Goal: Task Accomplishment & Management: Use online tool/utility

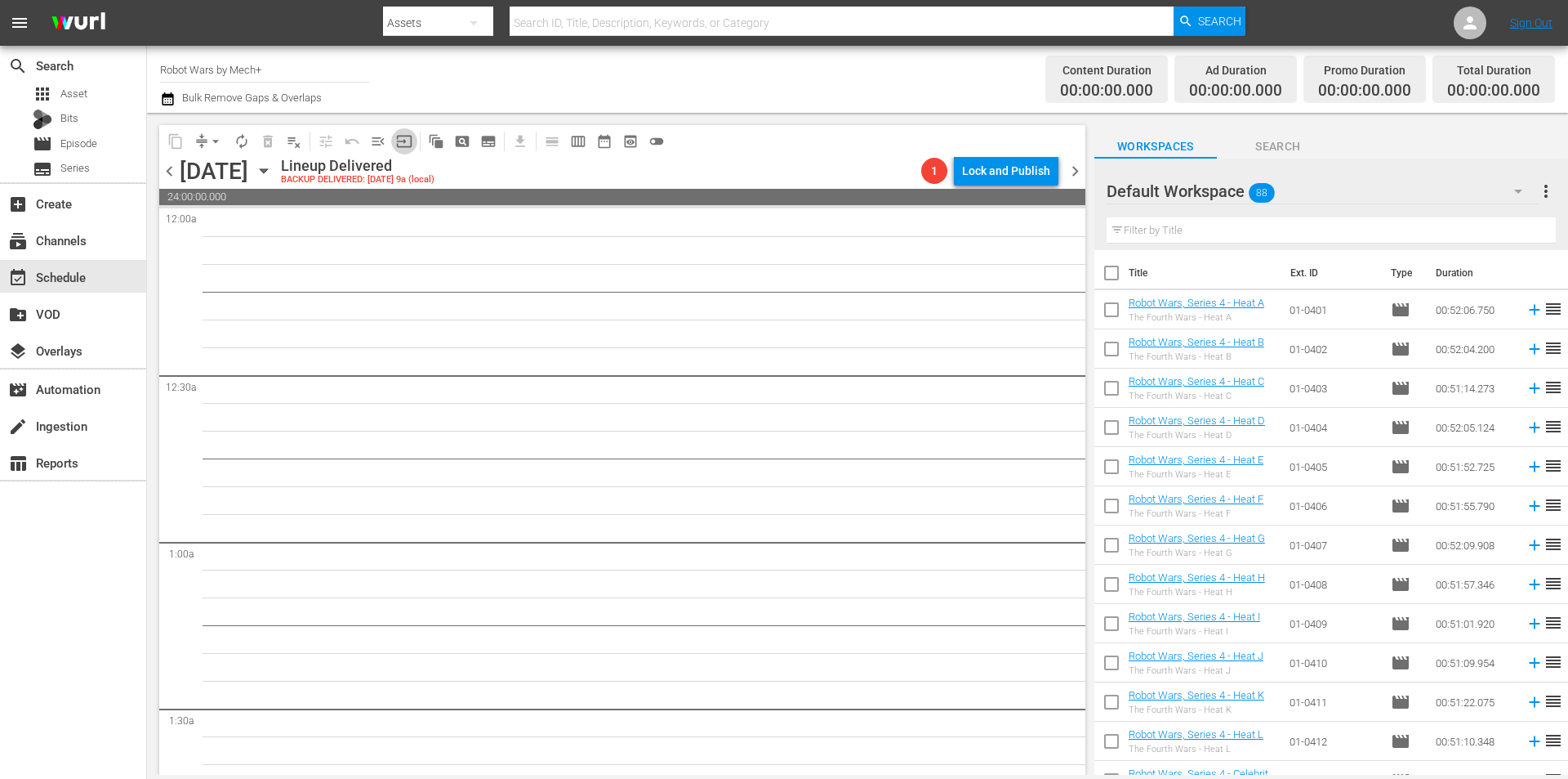
click at [396, 151] on button "input" at bounding box center [404, 141] width 26 height 26
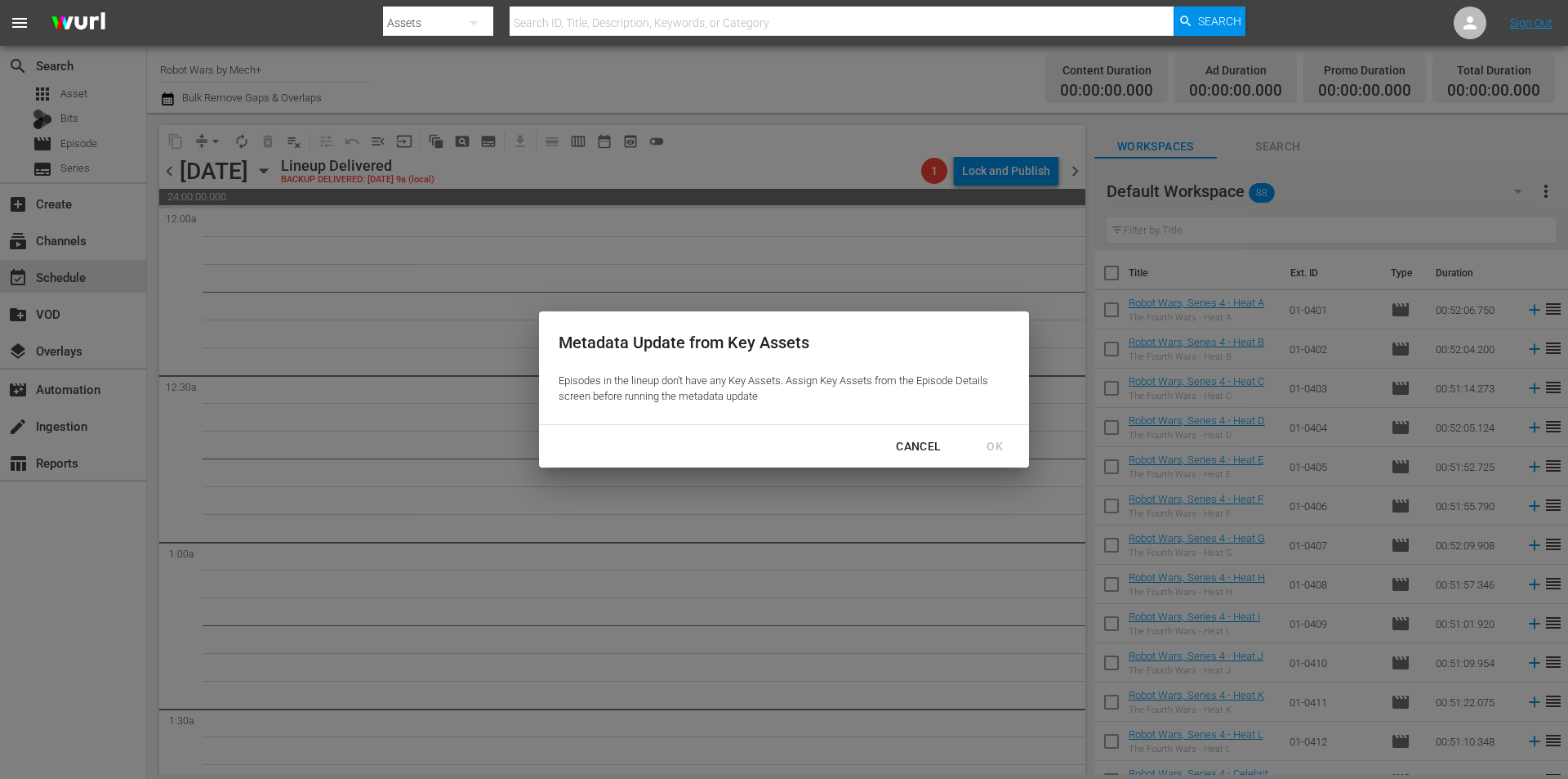
click at [356, 181] on div "Metadata Update from Key Assets Episodes in the lineup don't have any Key Asset…" at bounding box center [784, 389] width 1568 height 779
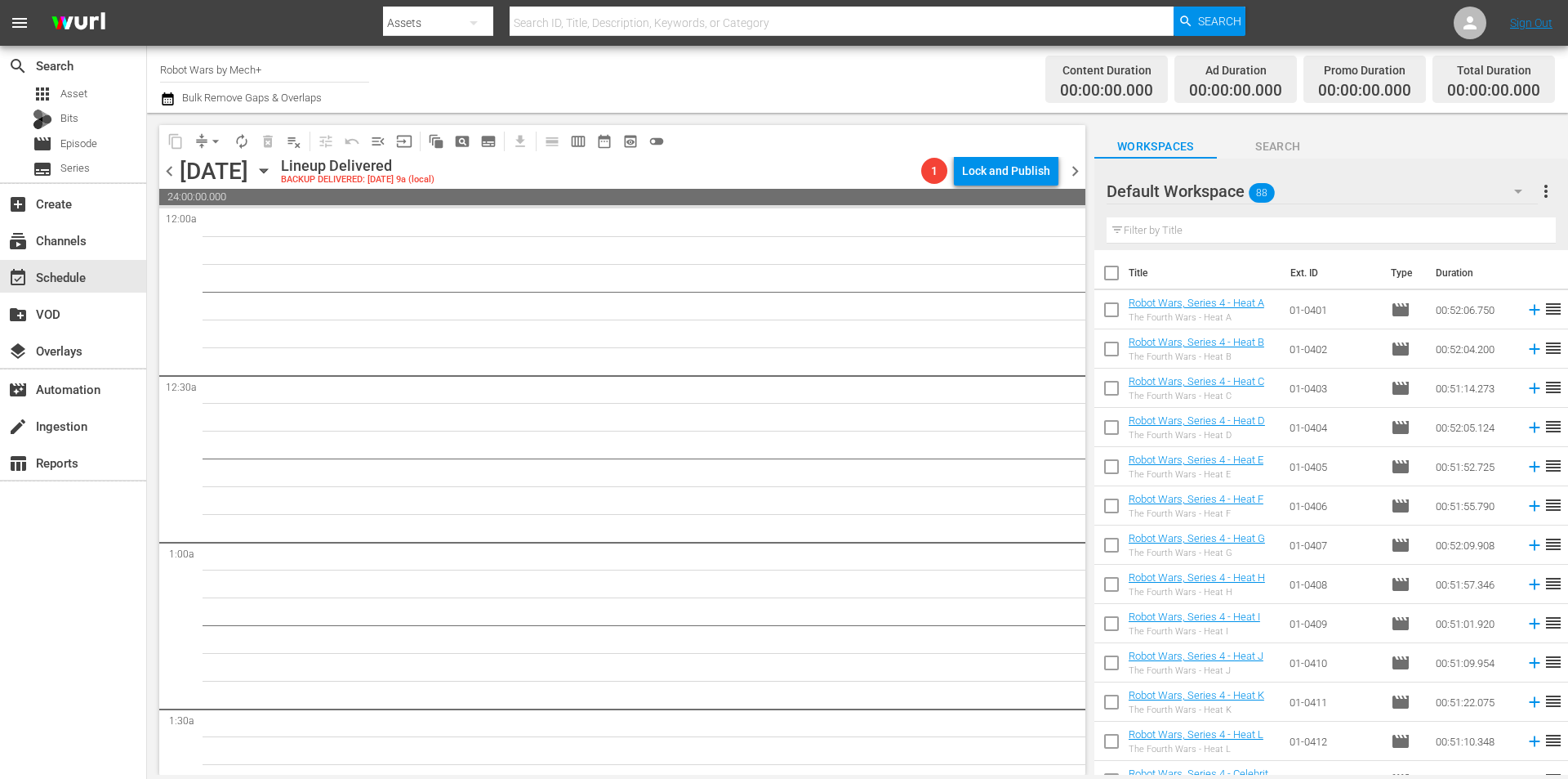
click at [273, 173] on icon "button" at bounding box center [263, 171] width 18 height 18
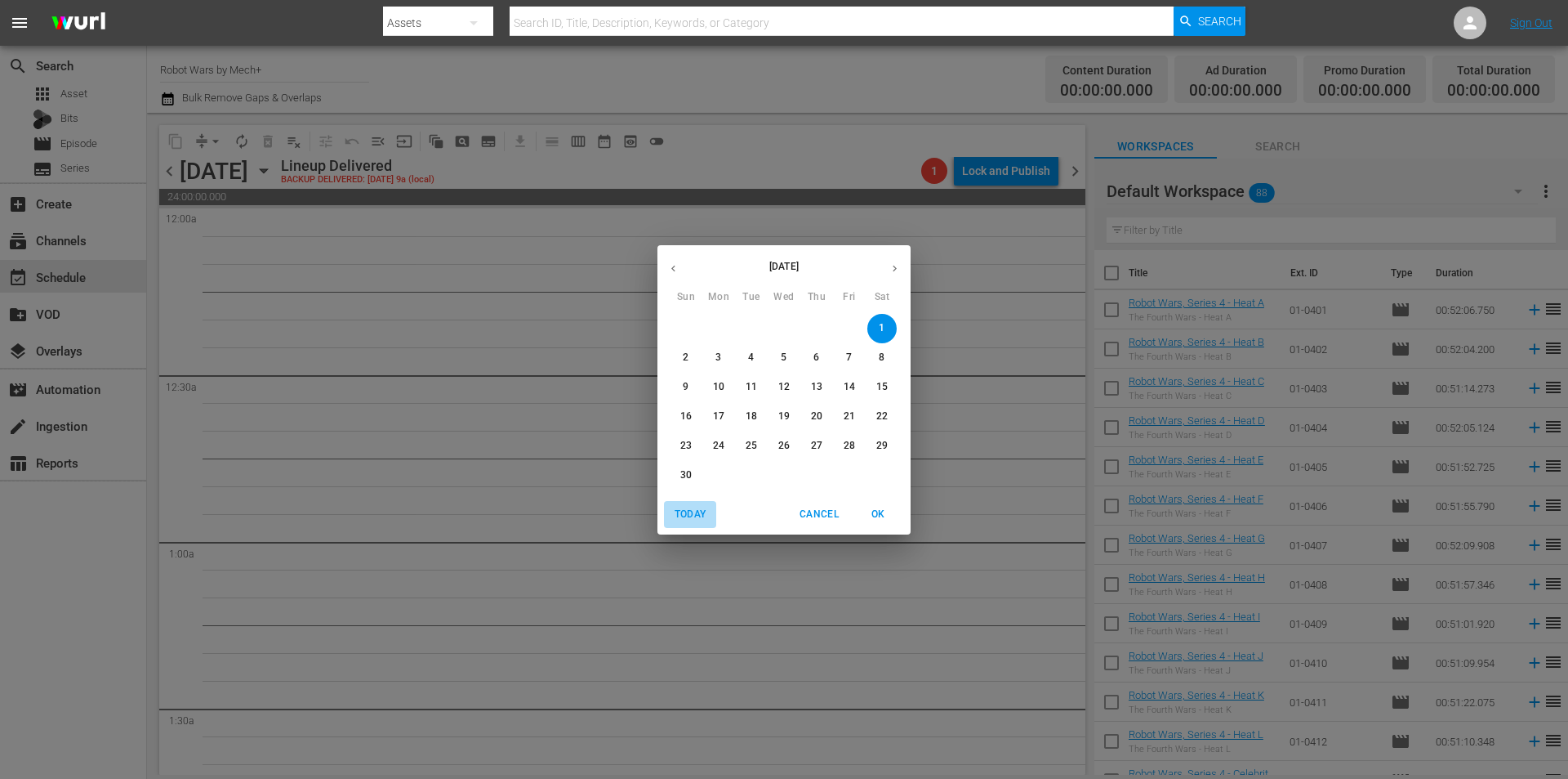
click at [698, 514] on span "Today" at bounding box center [690, 514] width 39 height 17
click at [871, 514] on span "OK" at bounding box center [878, 514] width 39 height 17
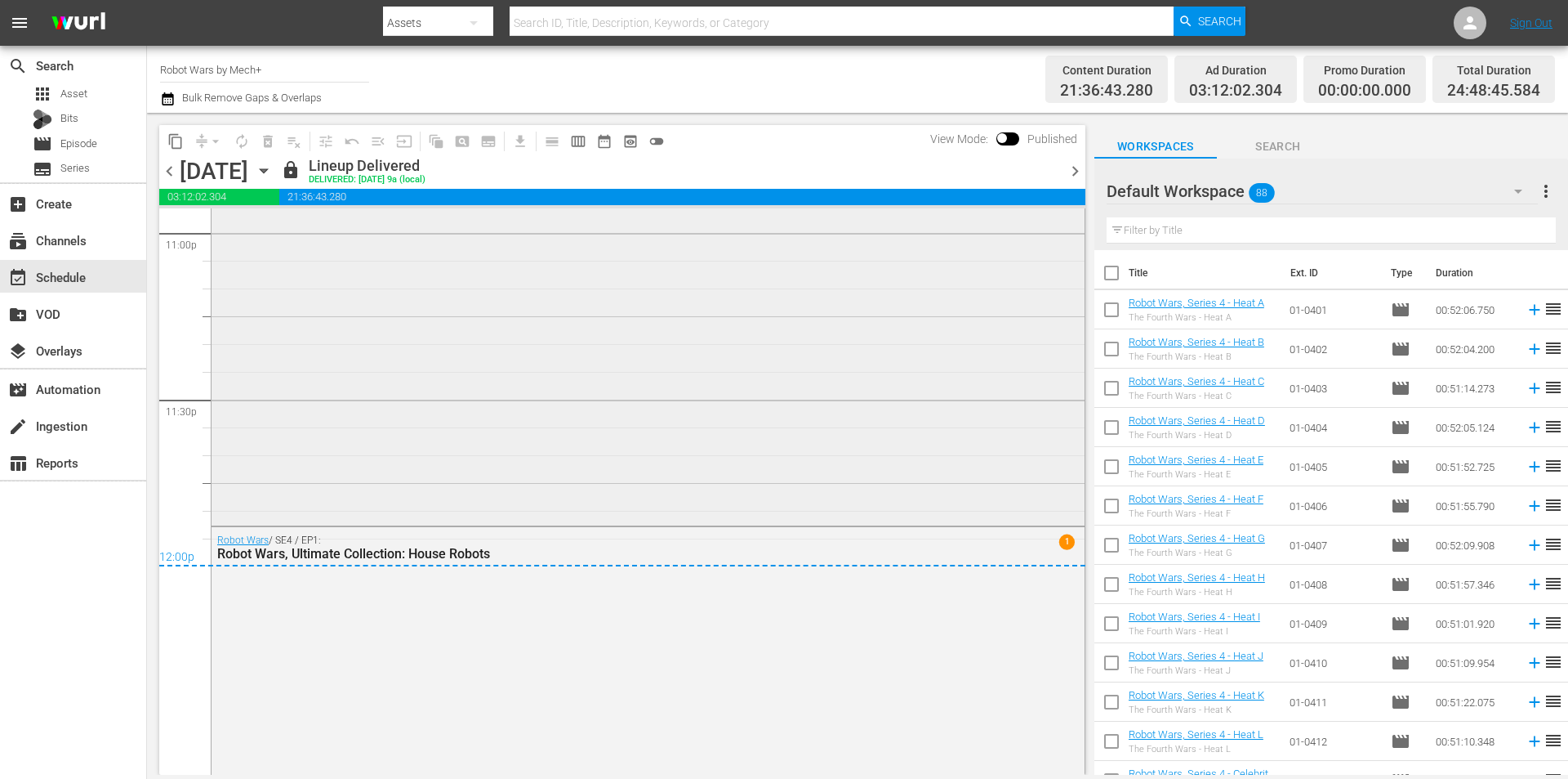
scroll to position [7681, 0]
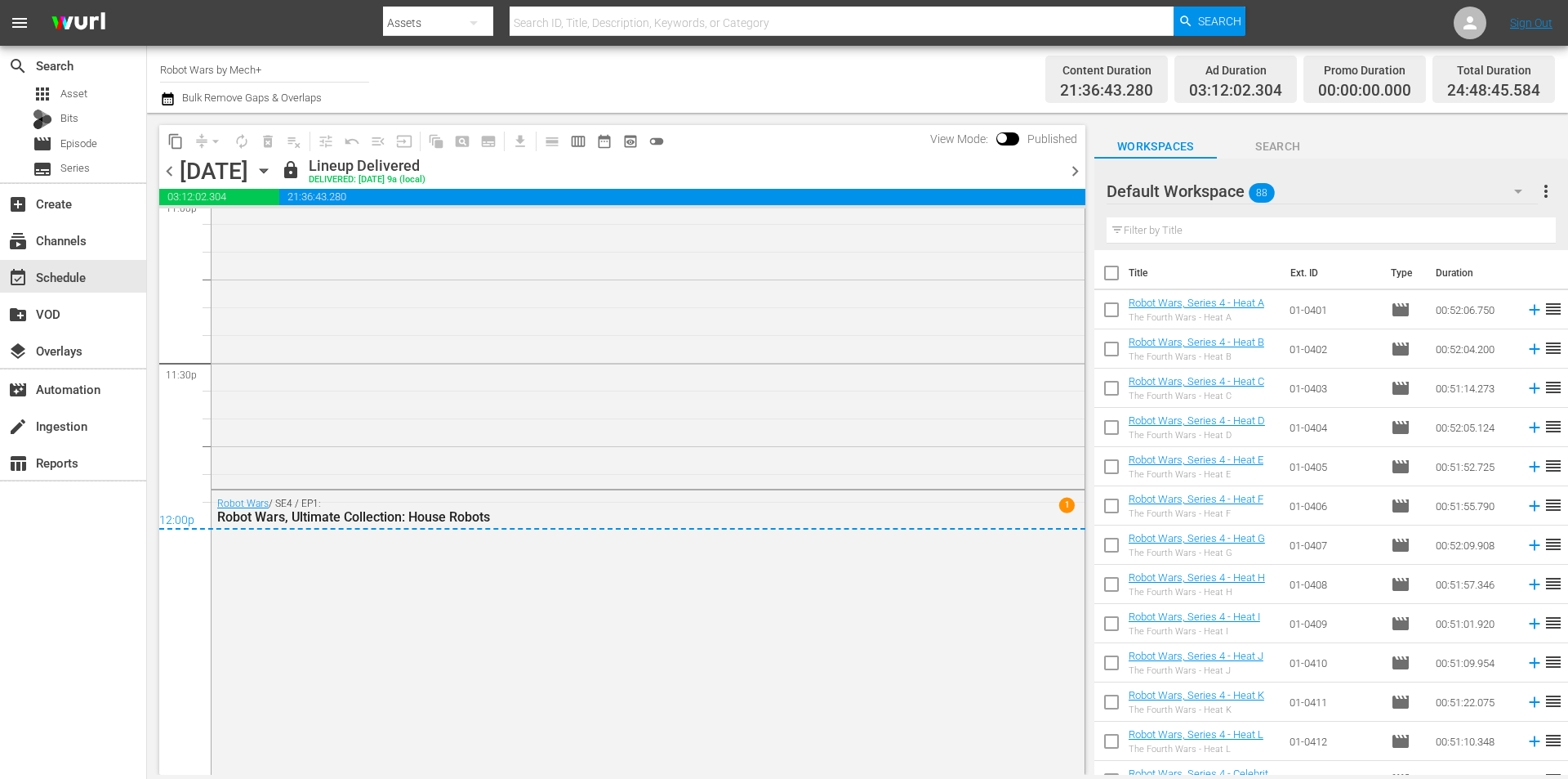
click at [1077, 170] on span "chevron_right" at bounding box center [1075, 171] width 20 height 20
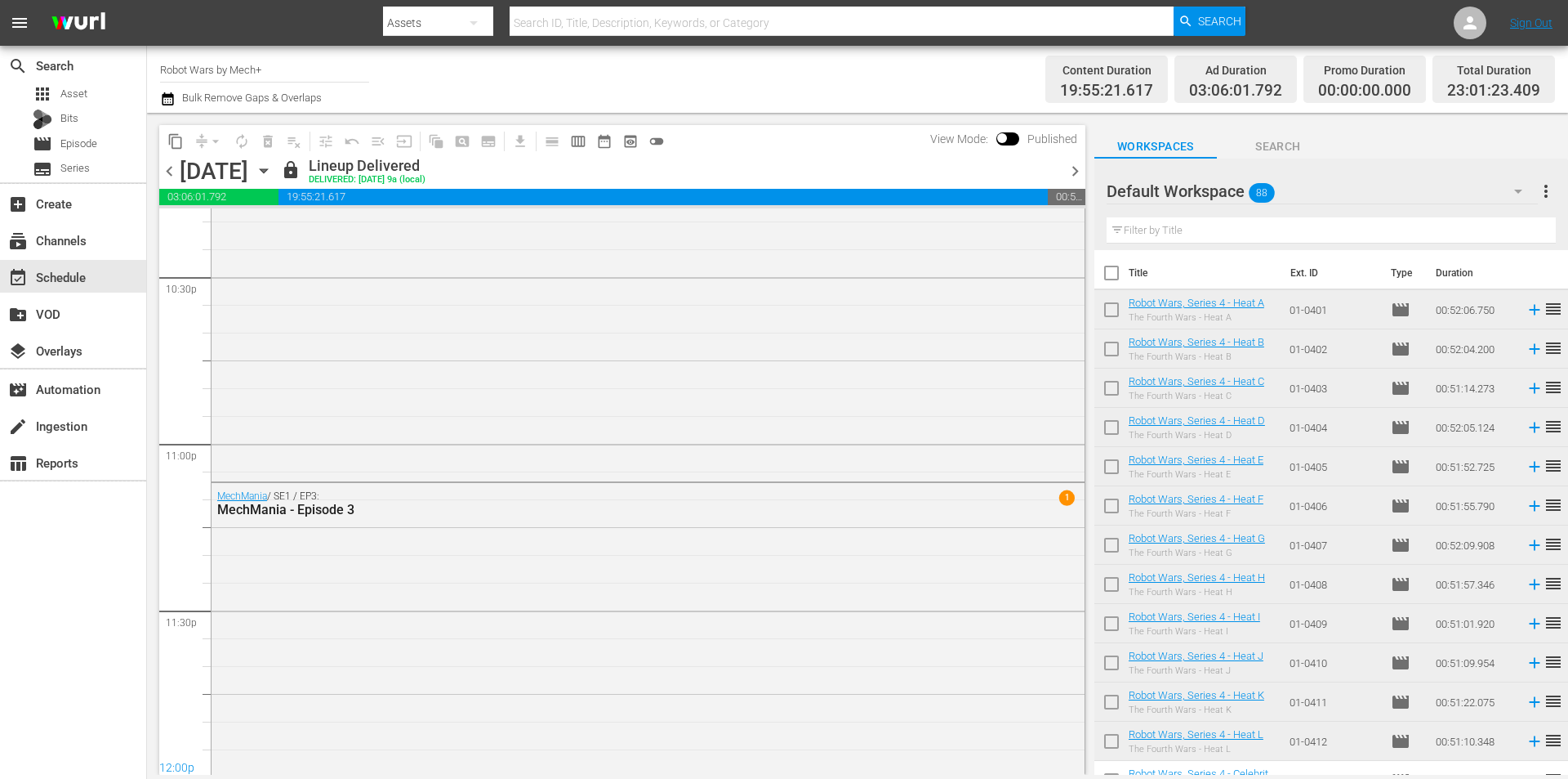
scroll to position [7519, 0]
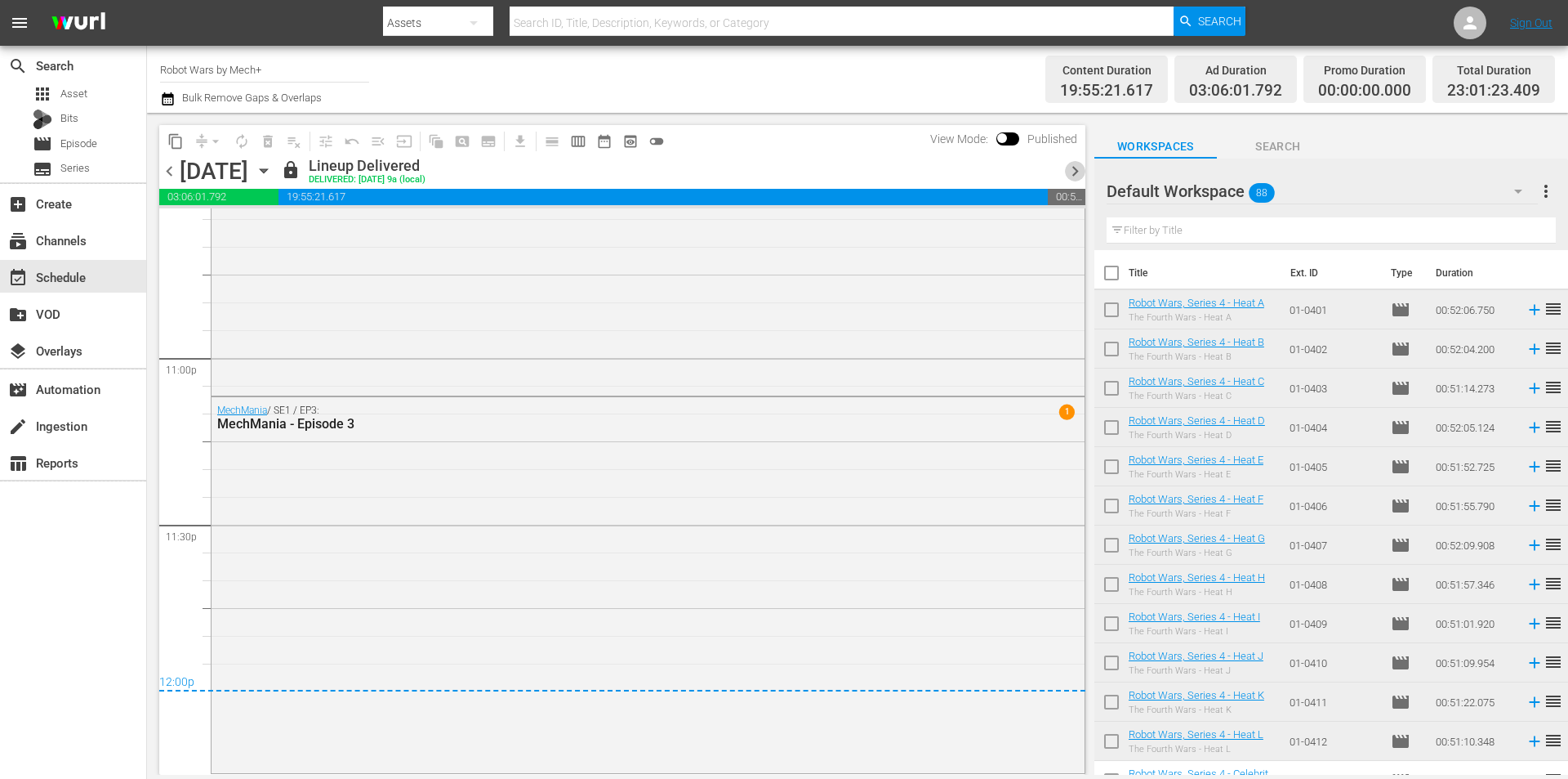
click at [1077, 174] on span "chevron_right" at bounding box center [1075, 171] width 20 height 20
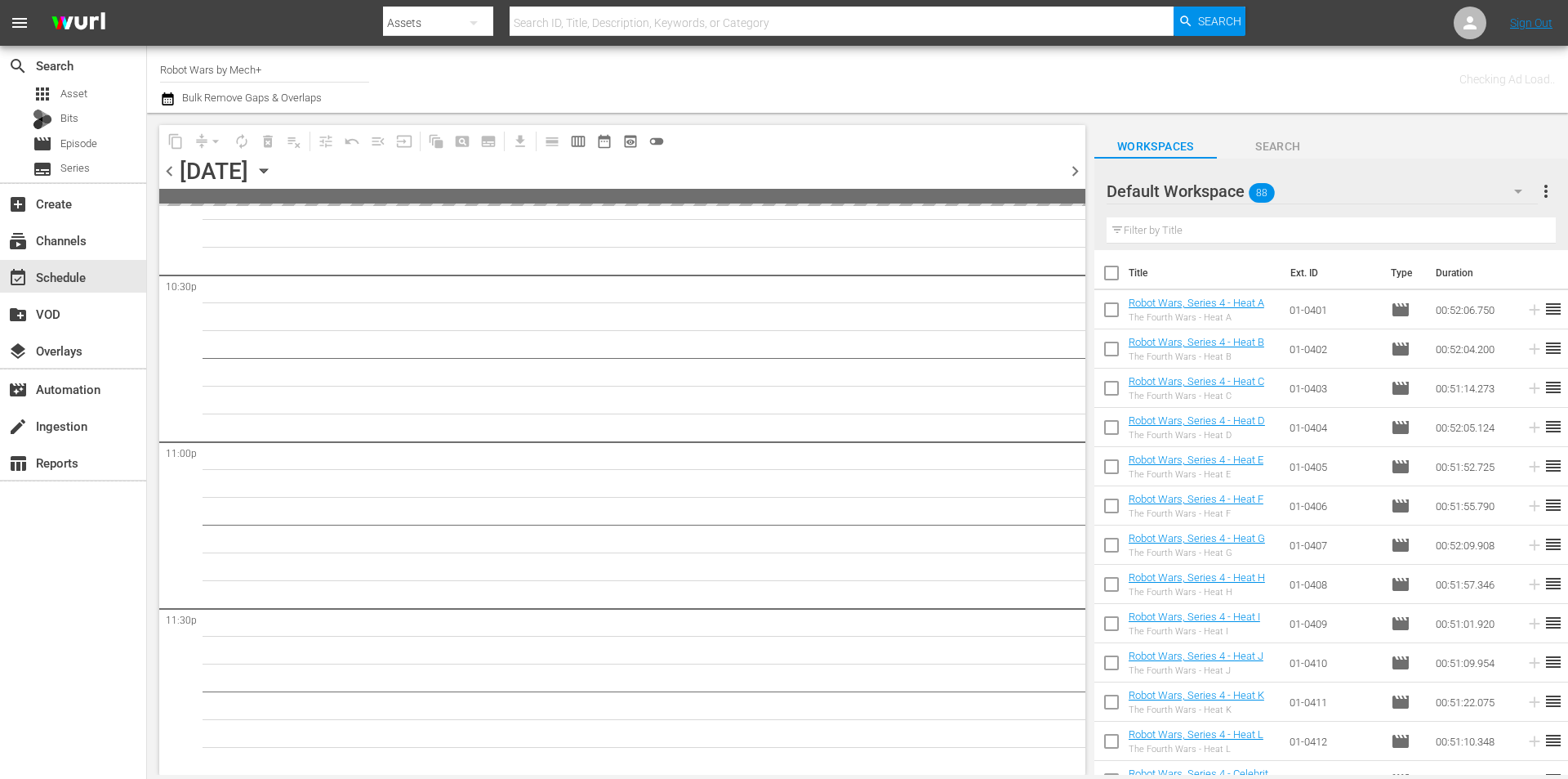
scroll to position [7433, 0]
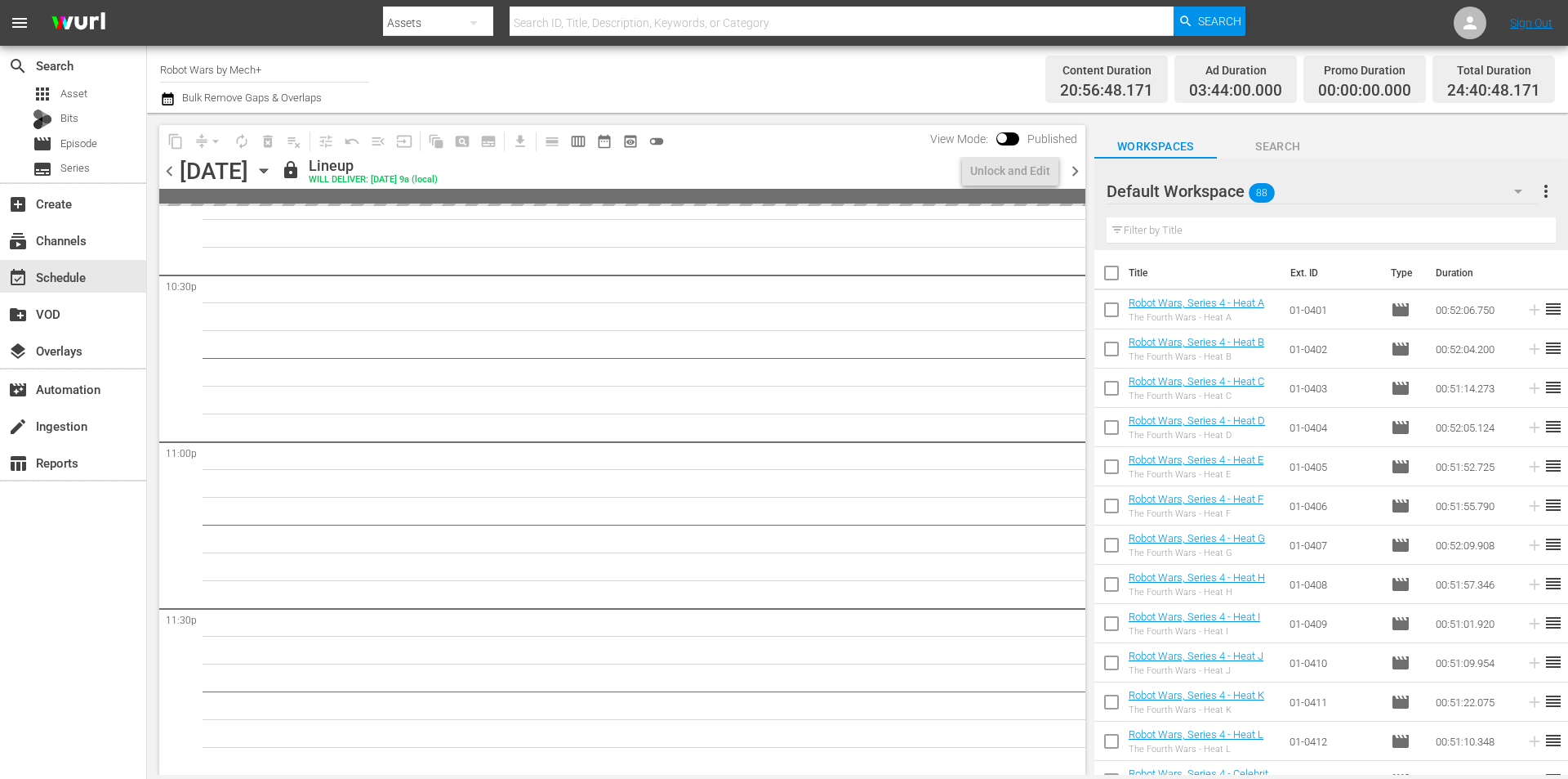
click at [1077, 174] on span "chevron_right" at bounding box center [1075, 171] width 20 height 20
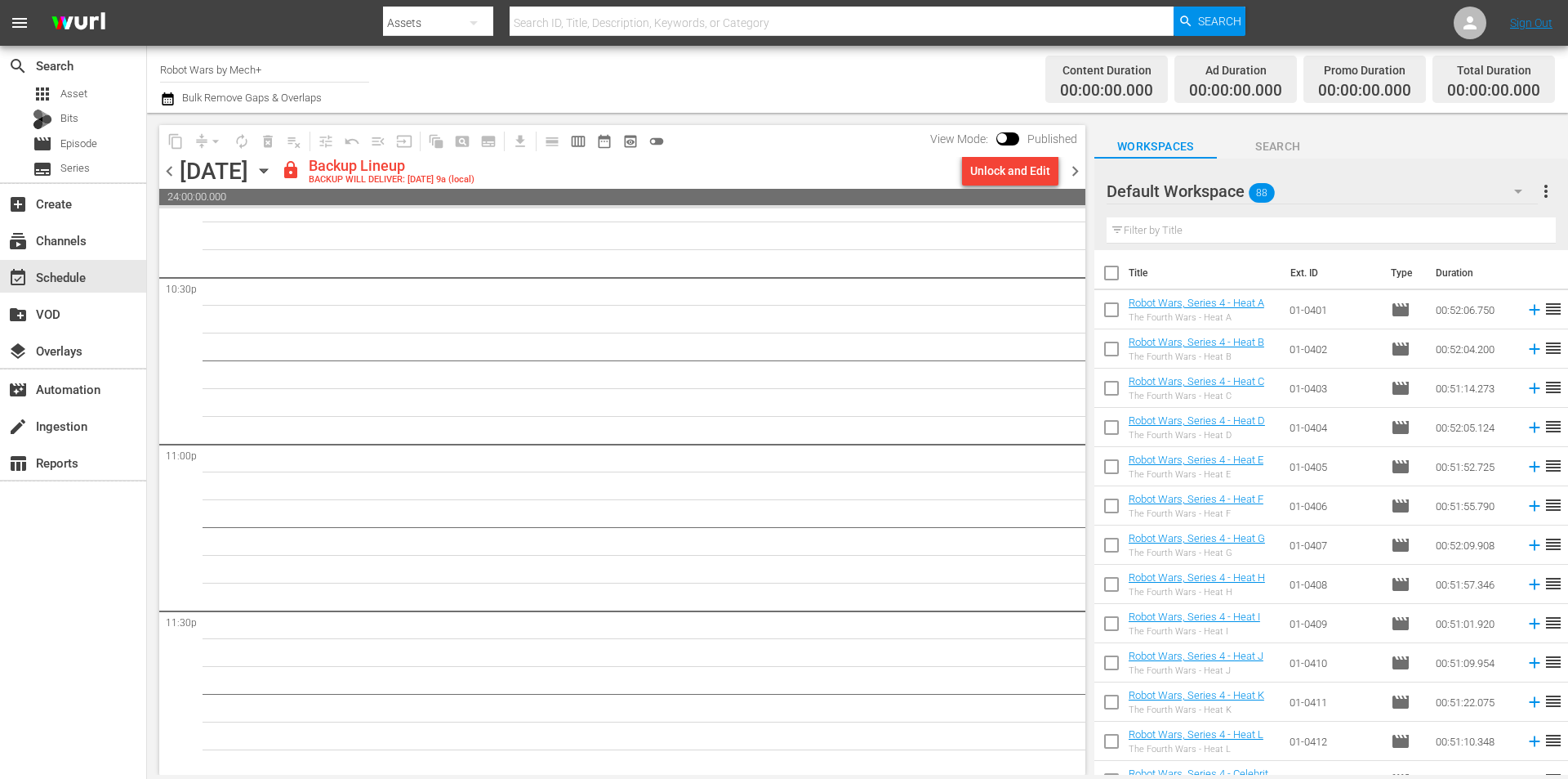
scroll to position [7435, 0]
click at [1017, 179] on div "Unlock and Edit" at bounding box center [1010, 171] width 80 height 29
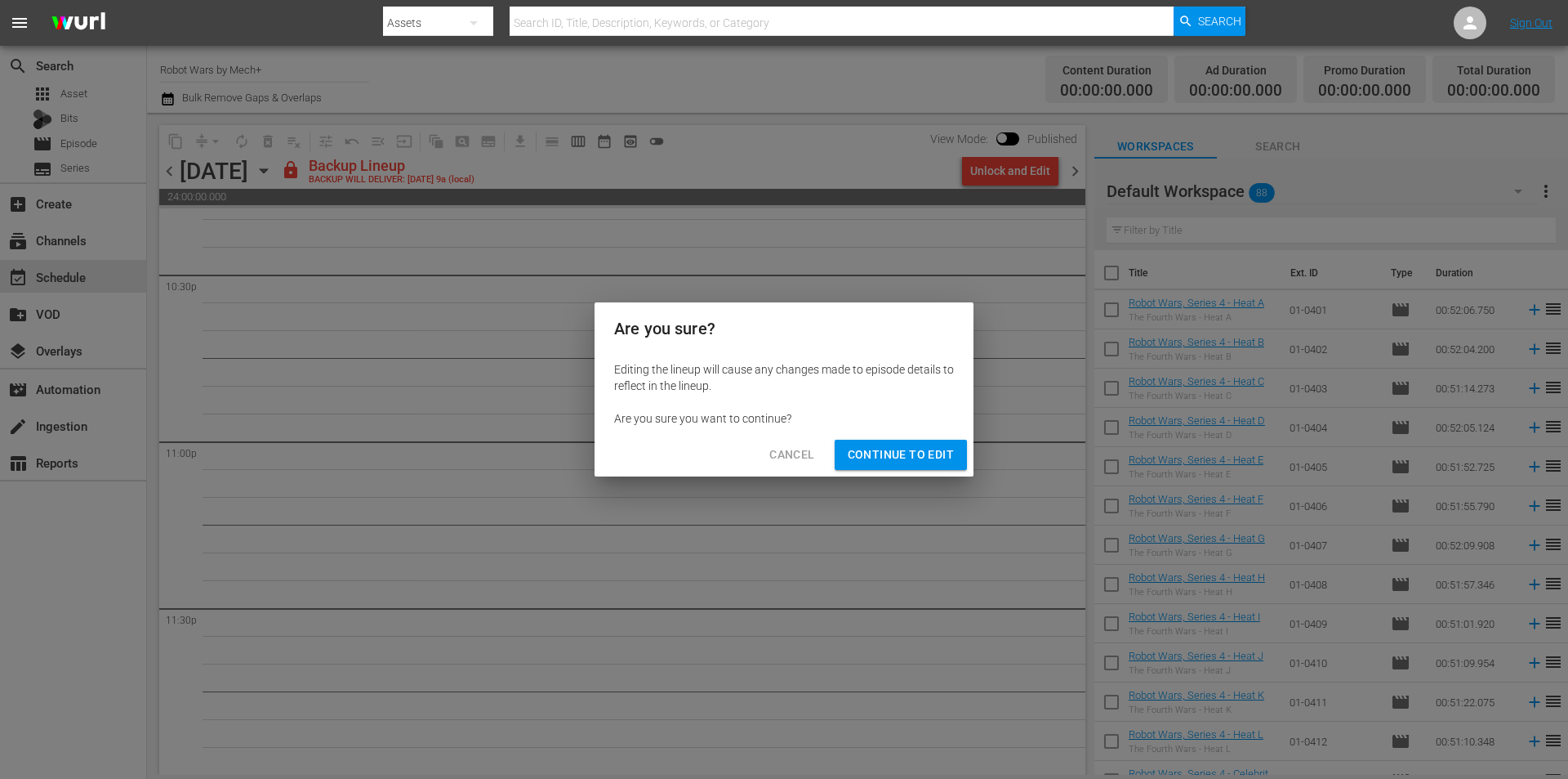
drag, startPoint x: 890, startPoint y: 454, endPoint x: 920, endPoint y: 483, distance: 41.7
click at [896, 459] on span "Continue to Edit" at bounding box center [900, 454] width 106 height 20
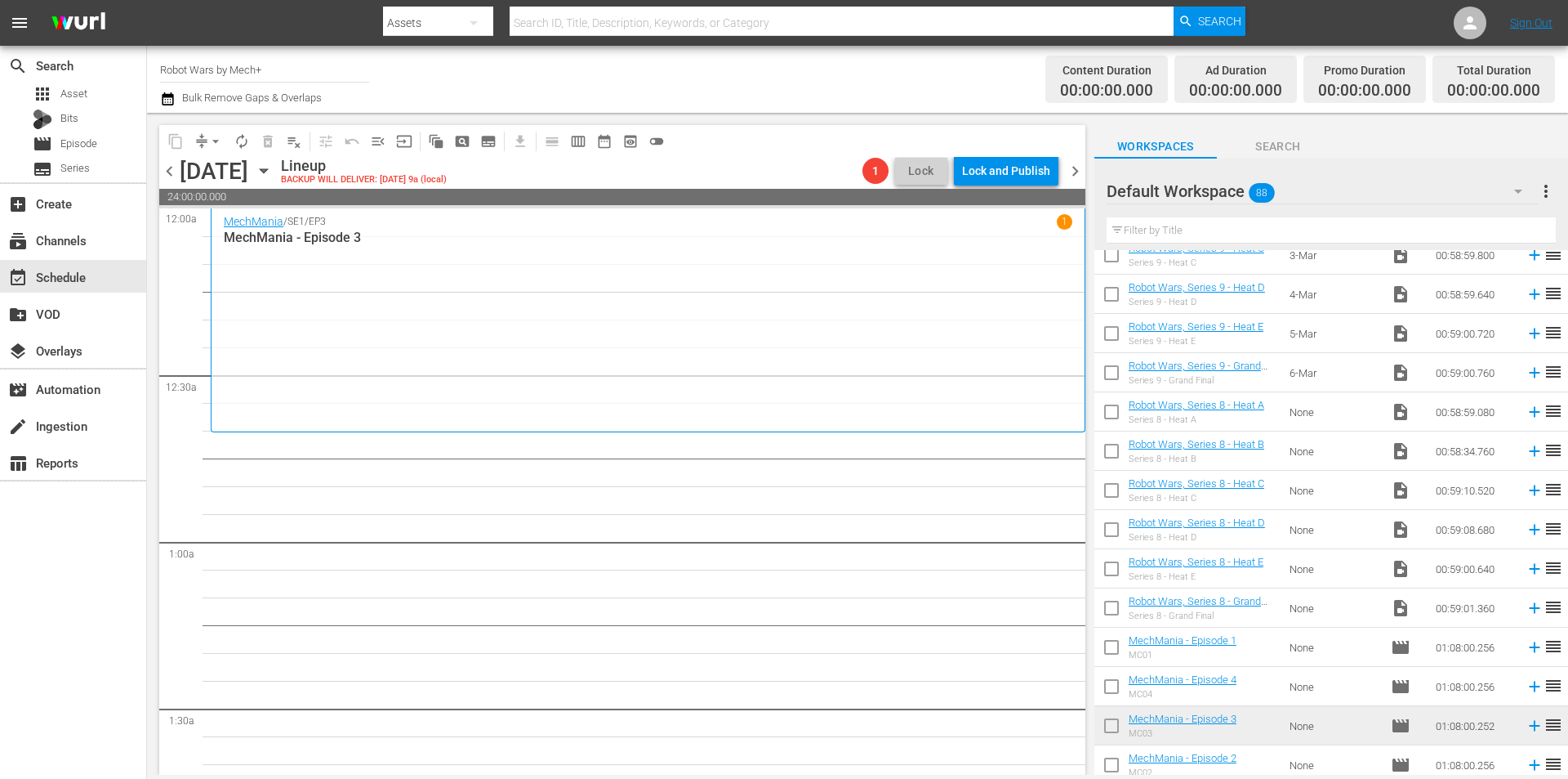
scroll to position [2965, 0]
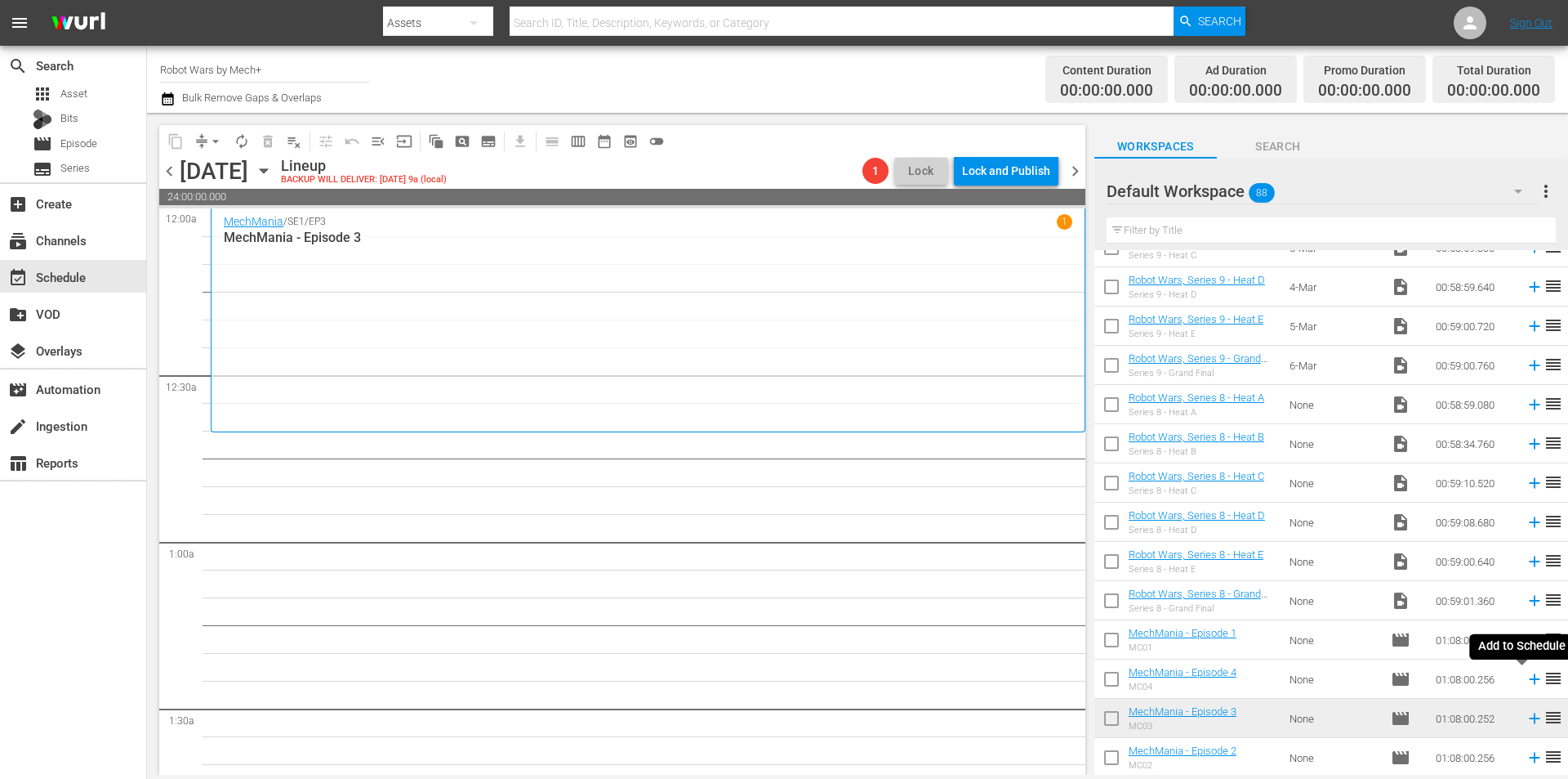
click at [1529, 680] on icon at bounding box center [1534, 680] width 11 height 11
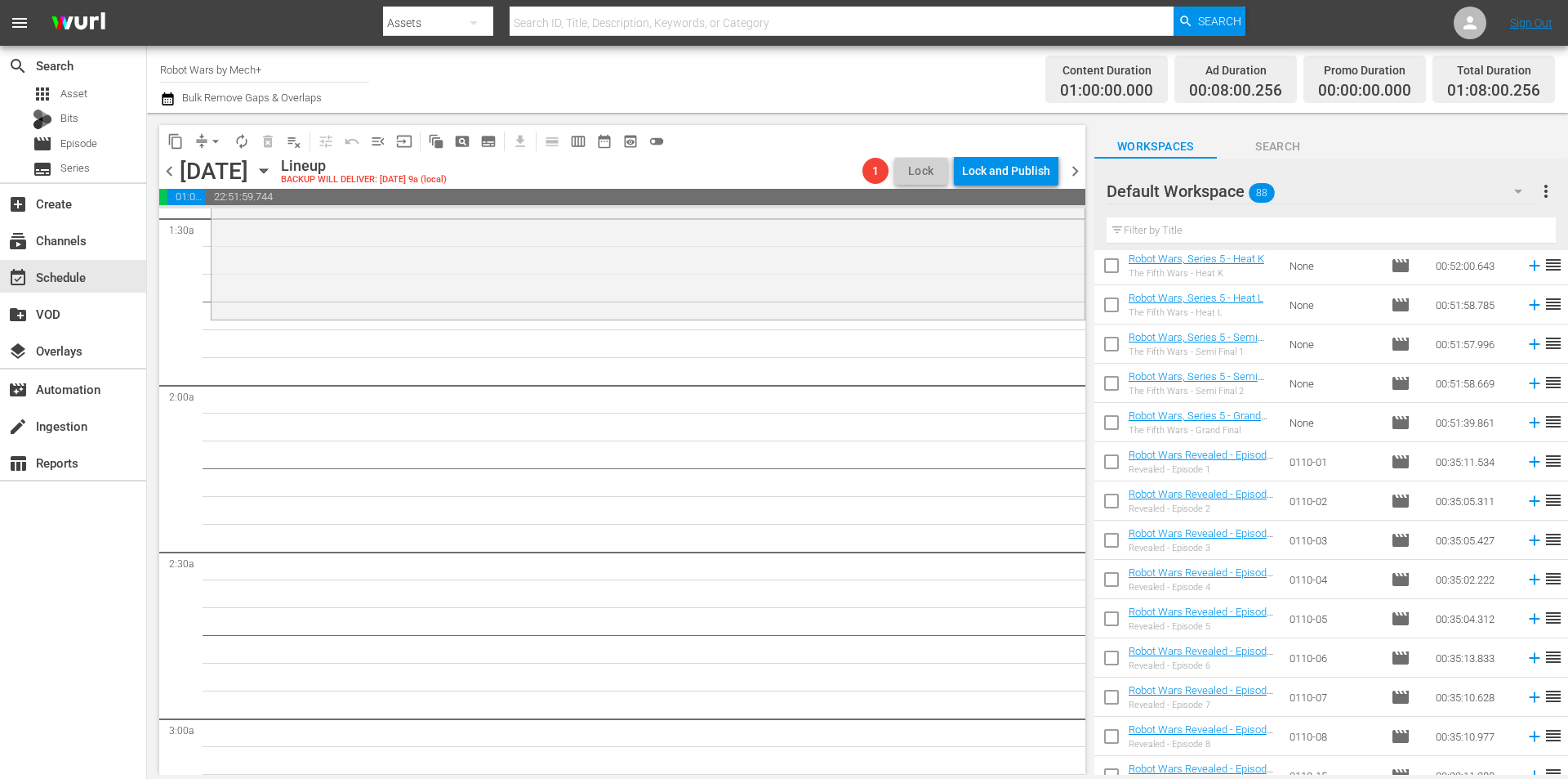
scroll to position [1821, 0]
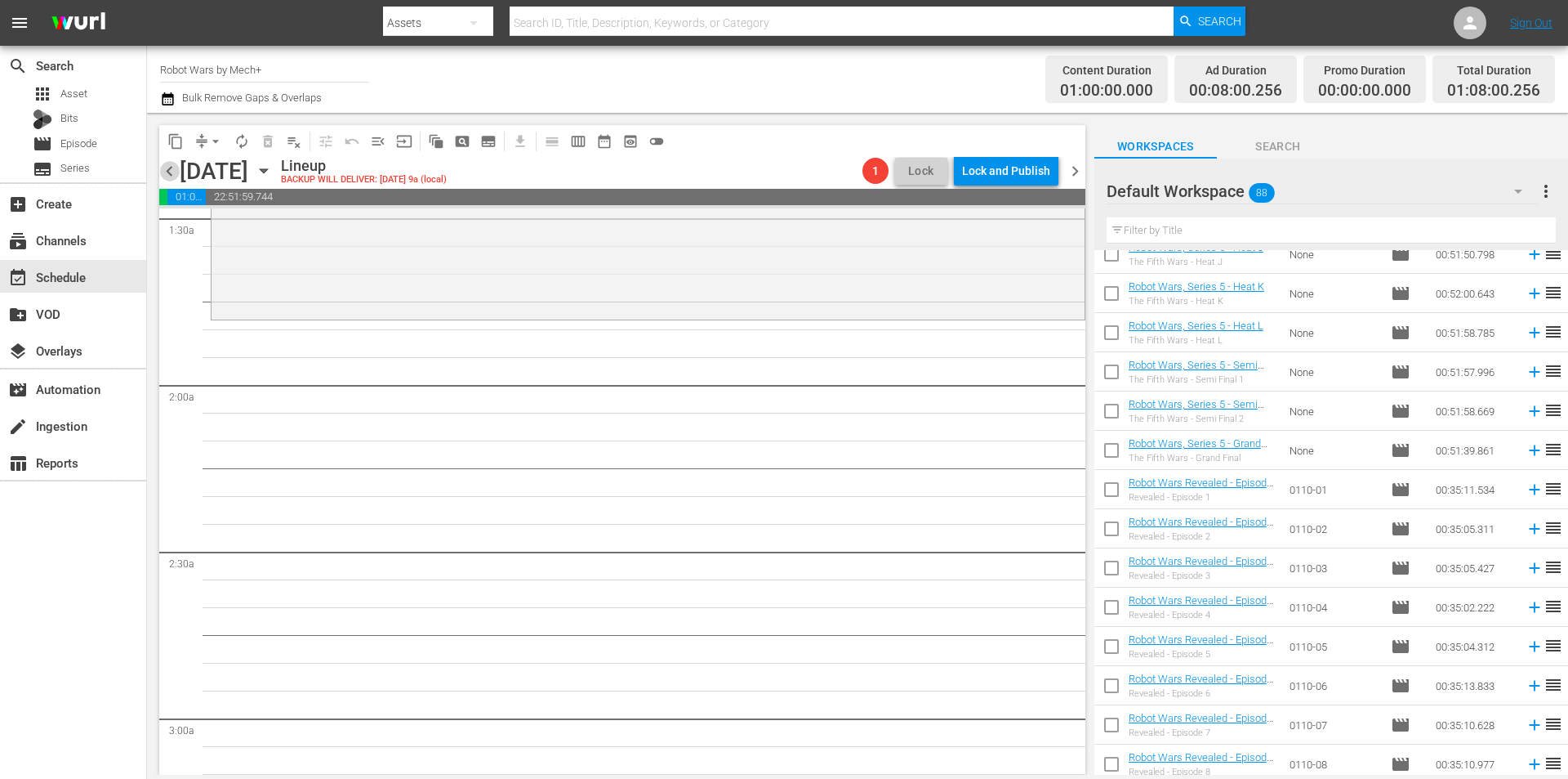
click at [165, 172] on span "chevron_left" at bounding box center [169, 171] width 20 height 20
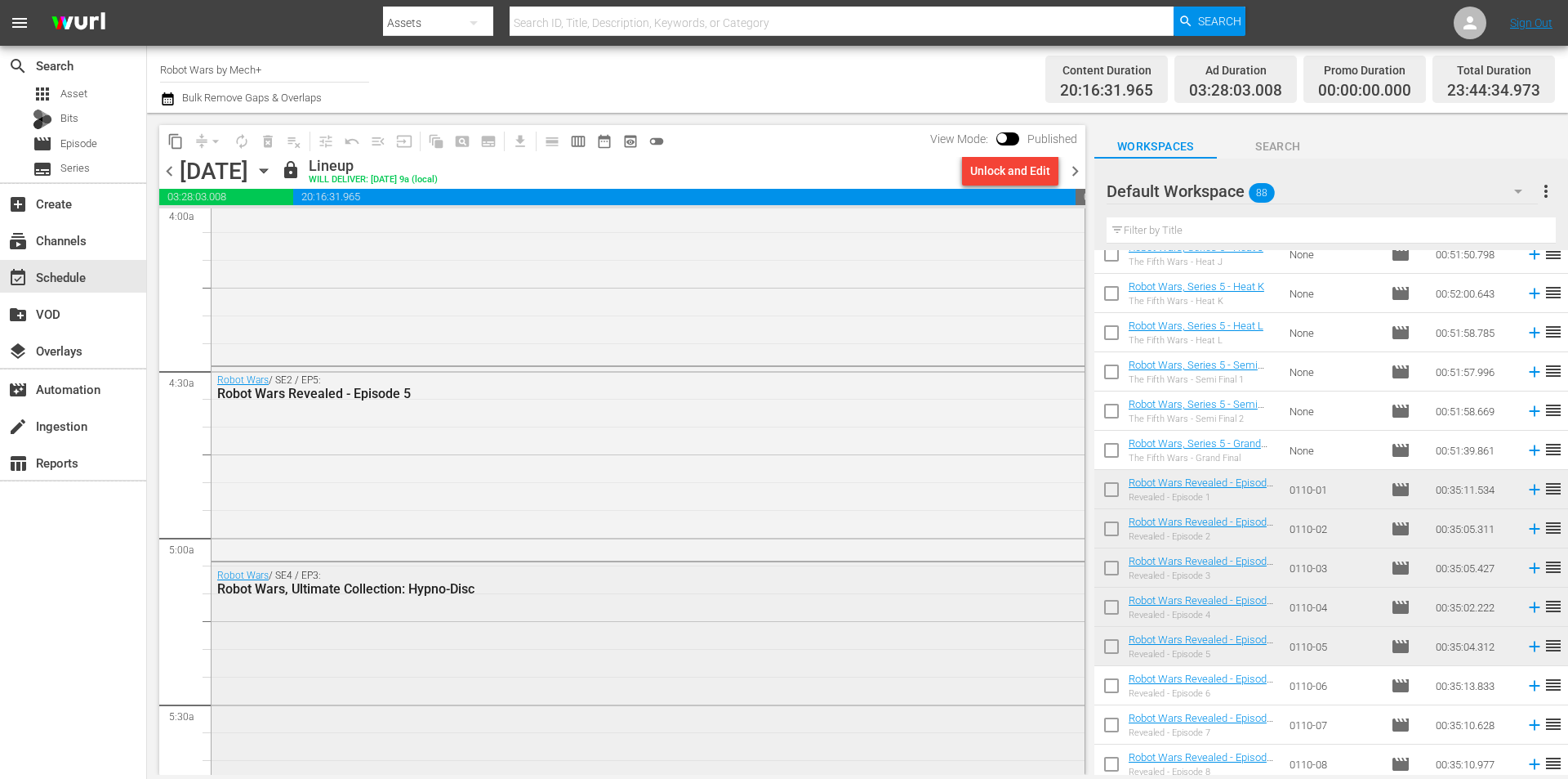
scroll to position [1585, 0]
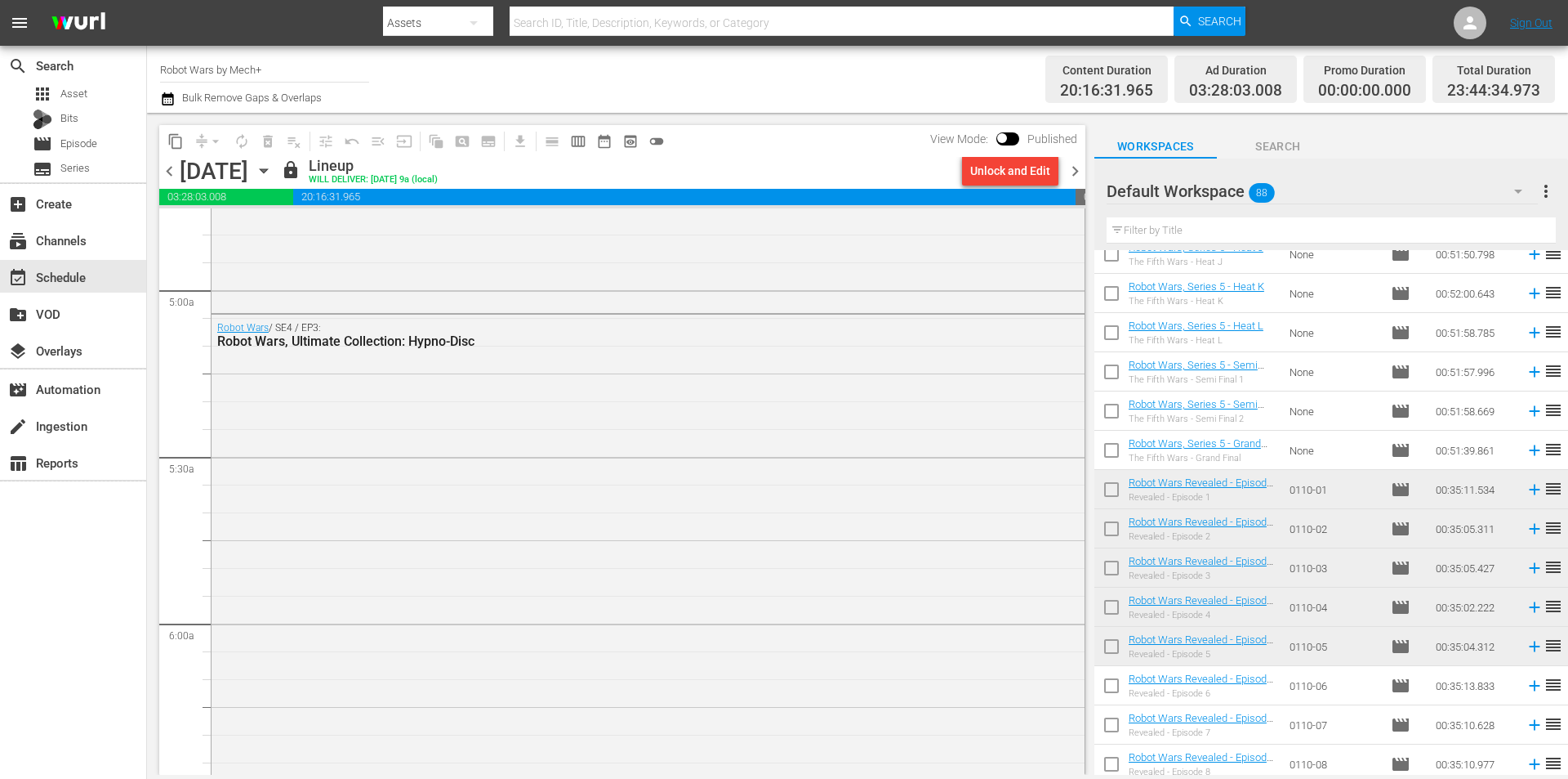
click at [1076, 170] on span "chevron_right" at bounding box center [1075, 171] width 20 height 20
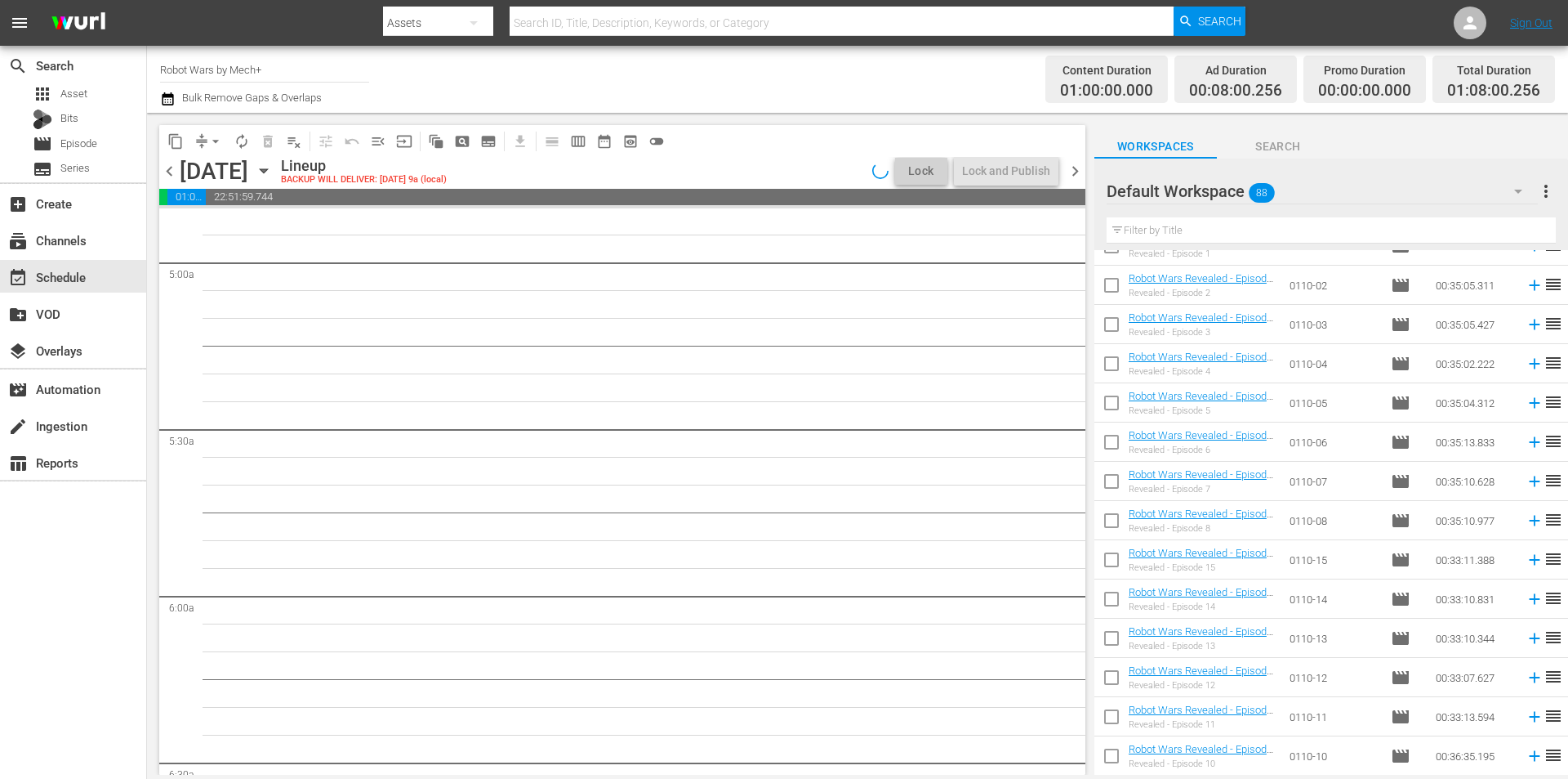
scroll to position [2066, 0]
click at [1114, 441] on input "checkbox" at bounding box center [1112, 444] width 35 height 35
checkbox input "true"
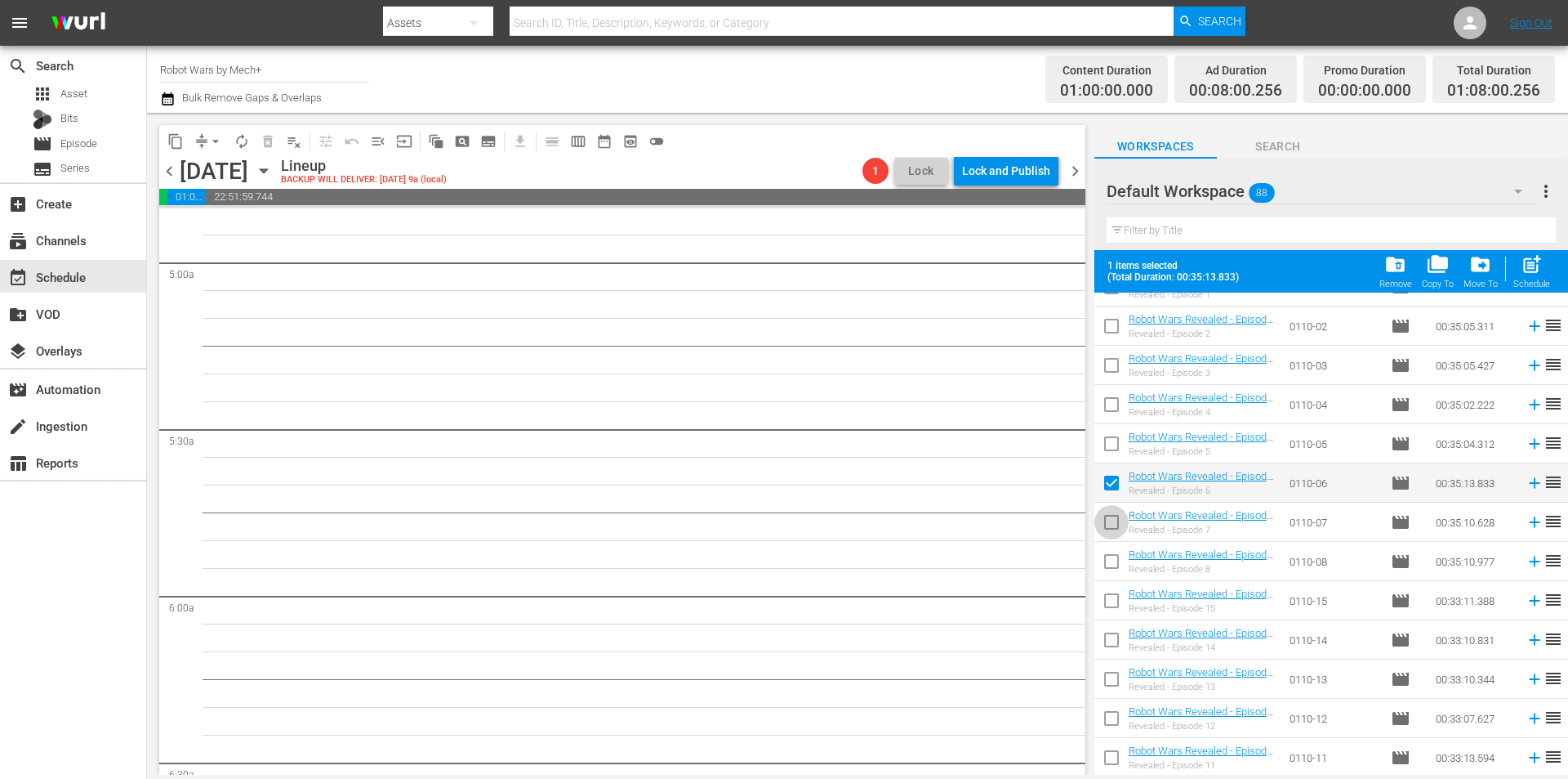
click at [1112, 521] on input "checkbox" at bounding box center [1112, 525] width 35 height 35
checkbox input "true"
click at [1111, 564] on input "checkbox" at bounding box center [1112, 564] width 35 height 35
checkbox input "true"
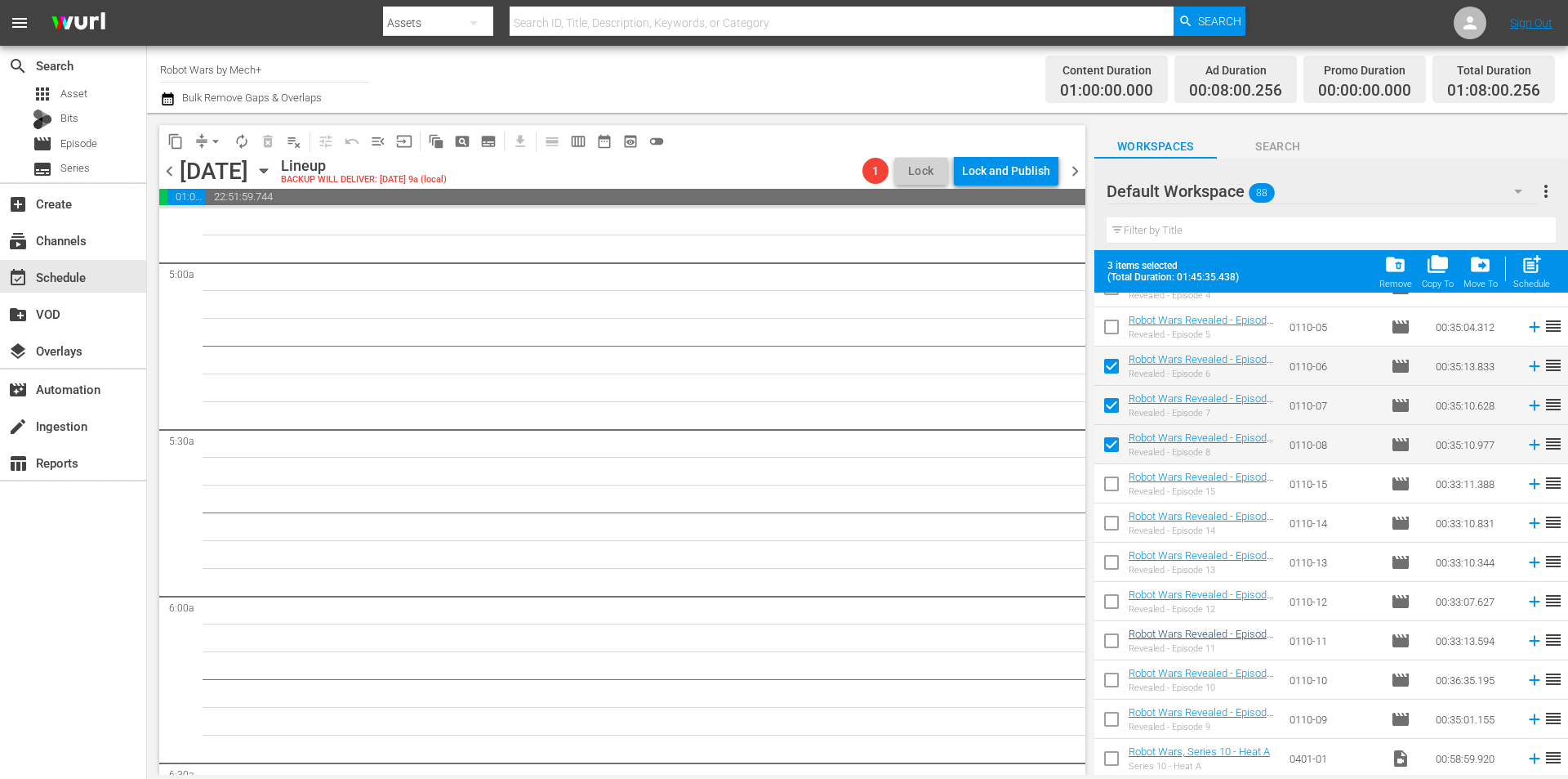
scroll to position [2229, 0]
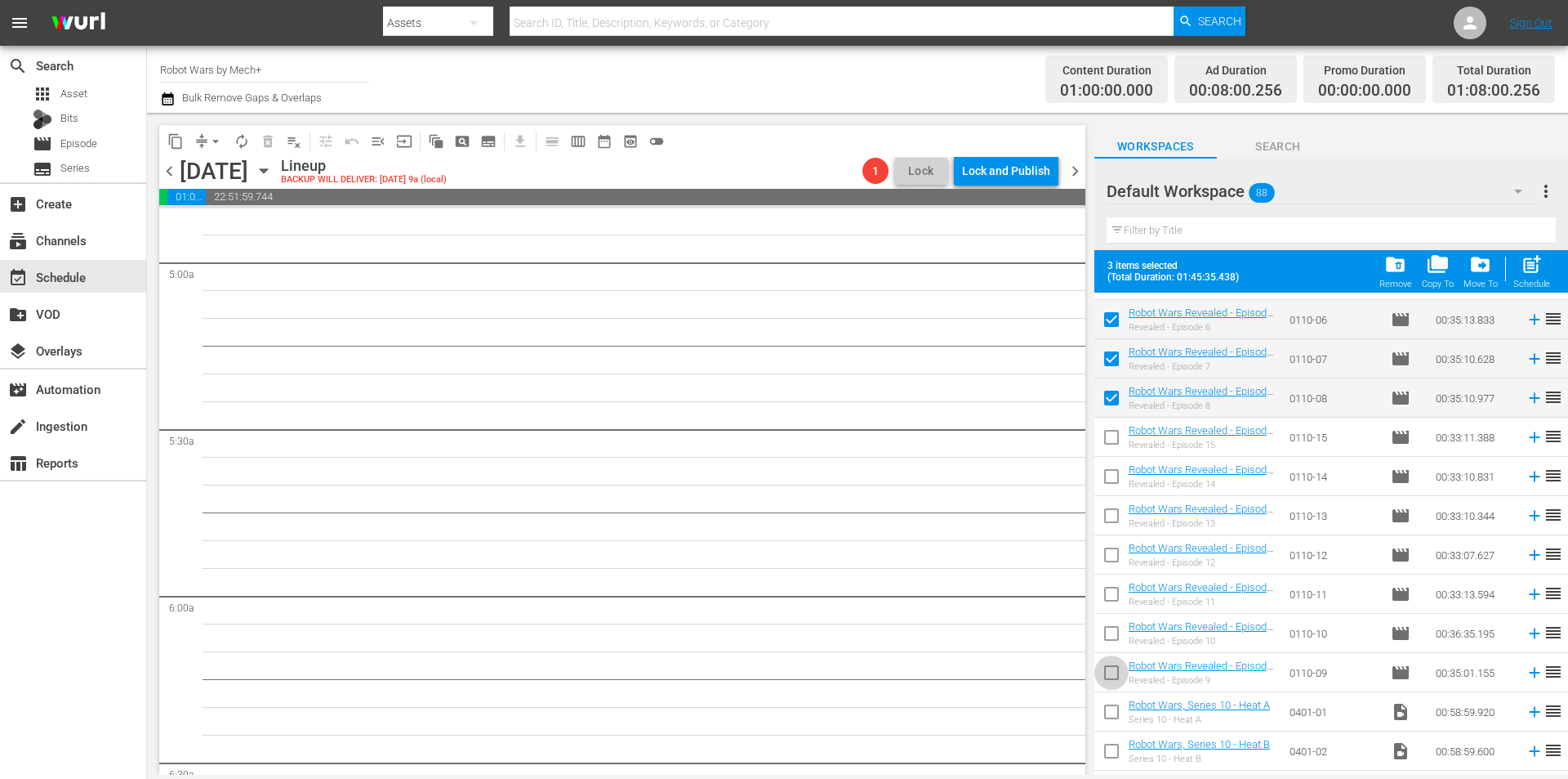
click at [1099, 681] on input "checkbox" at bounding box center [1112, 676] width 35 height 35
checkbox input "true"
click at [1543, 279] on div "post_add Schedule" at bounding box center [1532, 272] width 36 height 36
checkbox input "false"
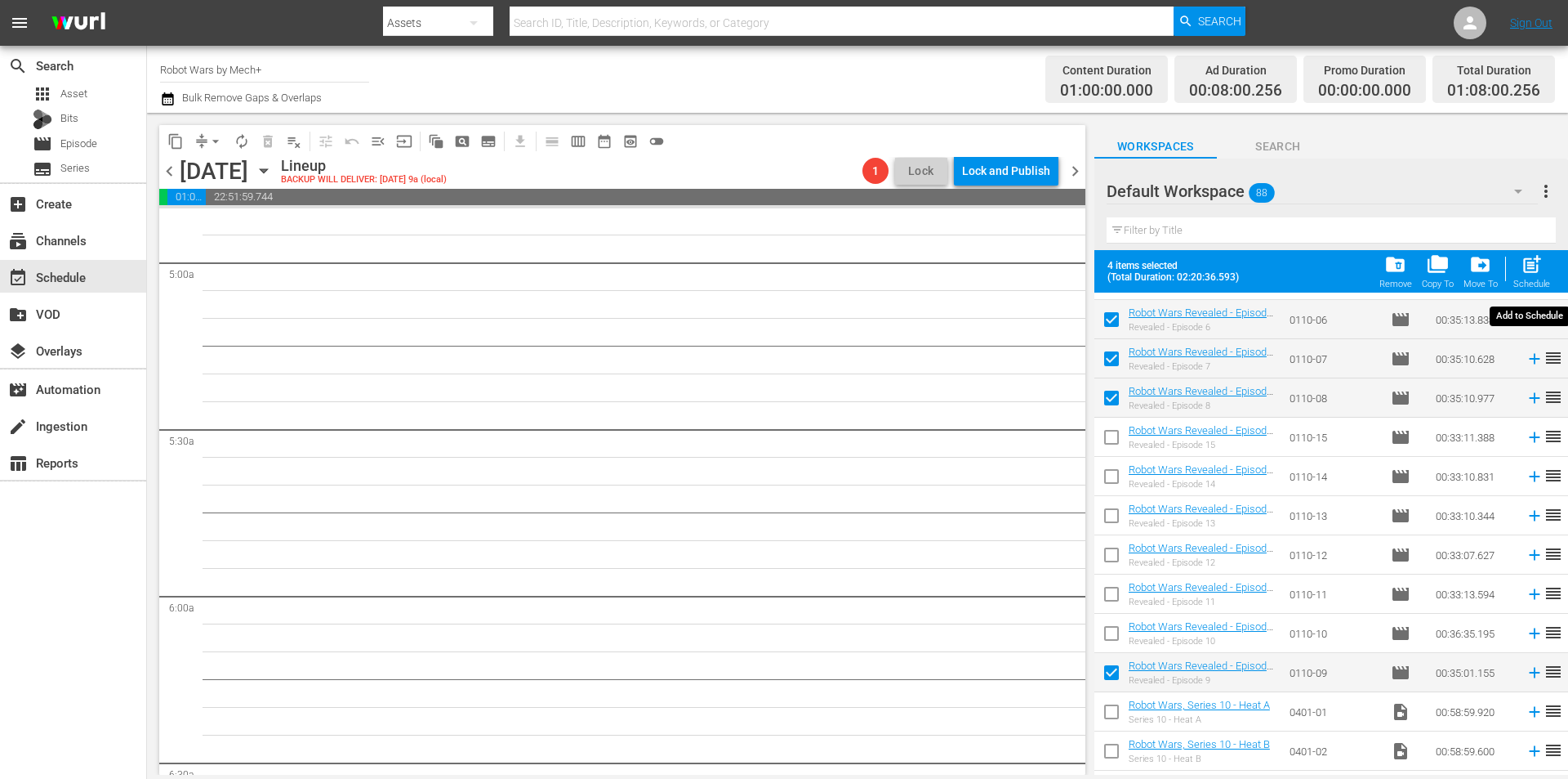
checkbox input "false"
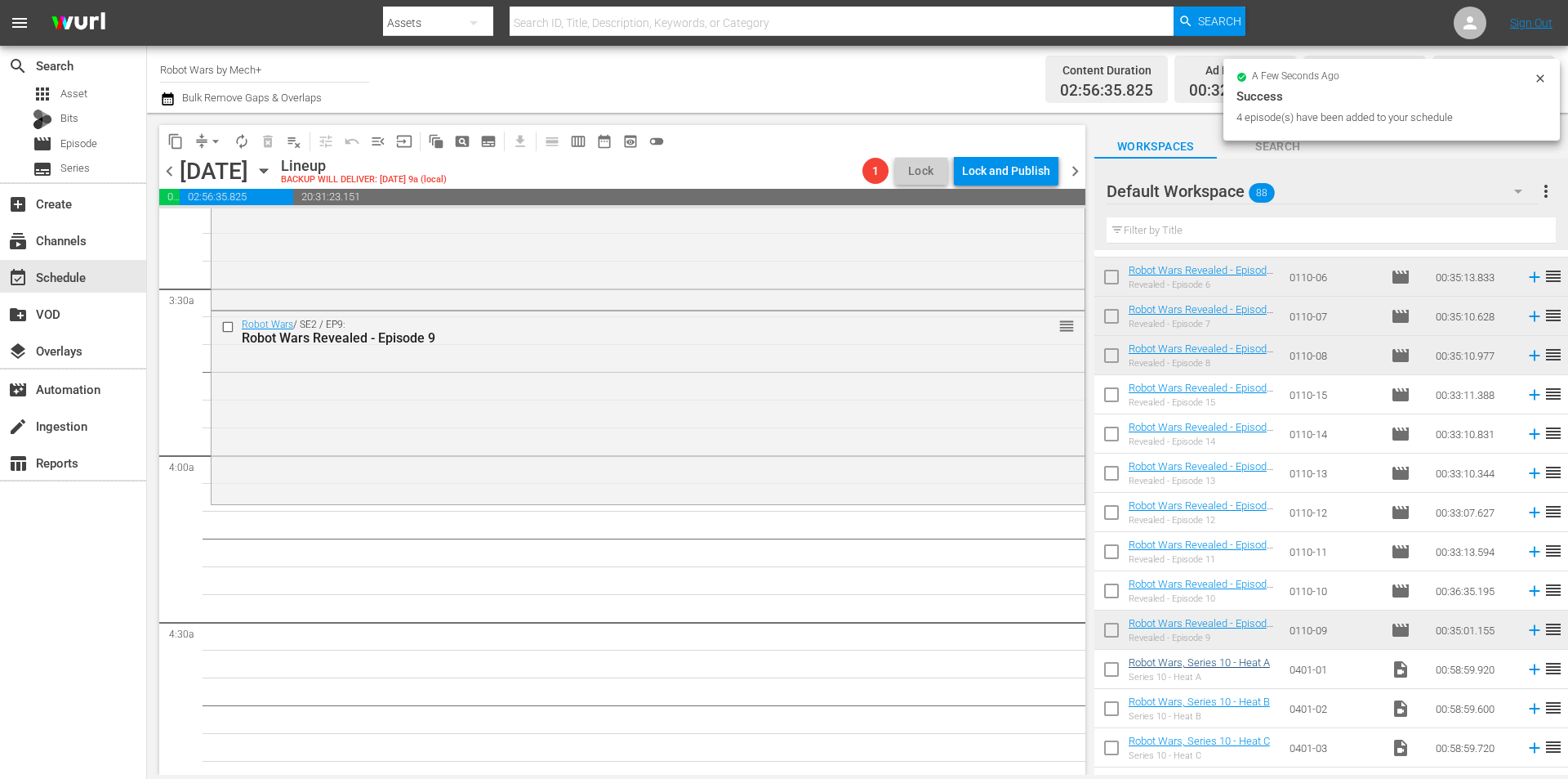
scroll to position [1094, 0]
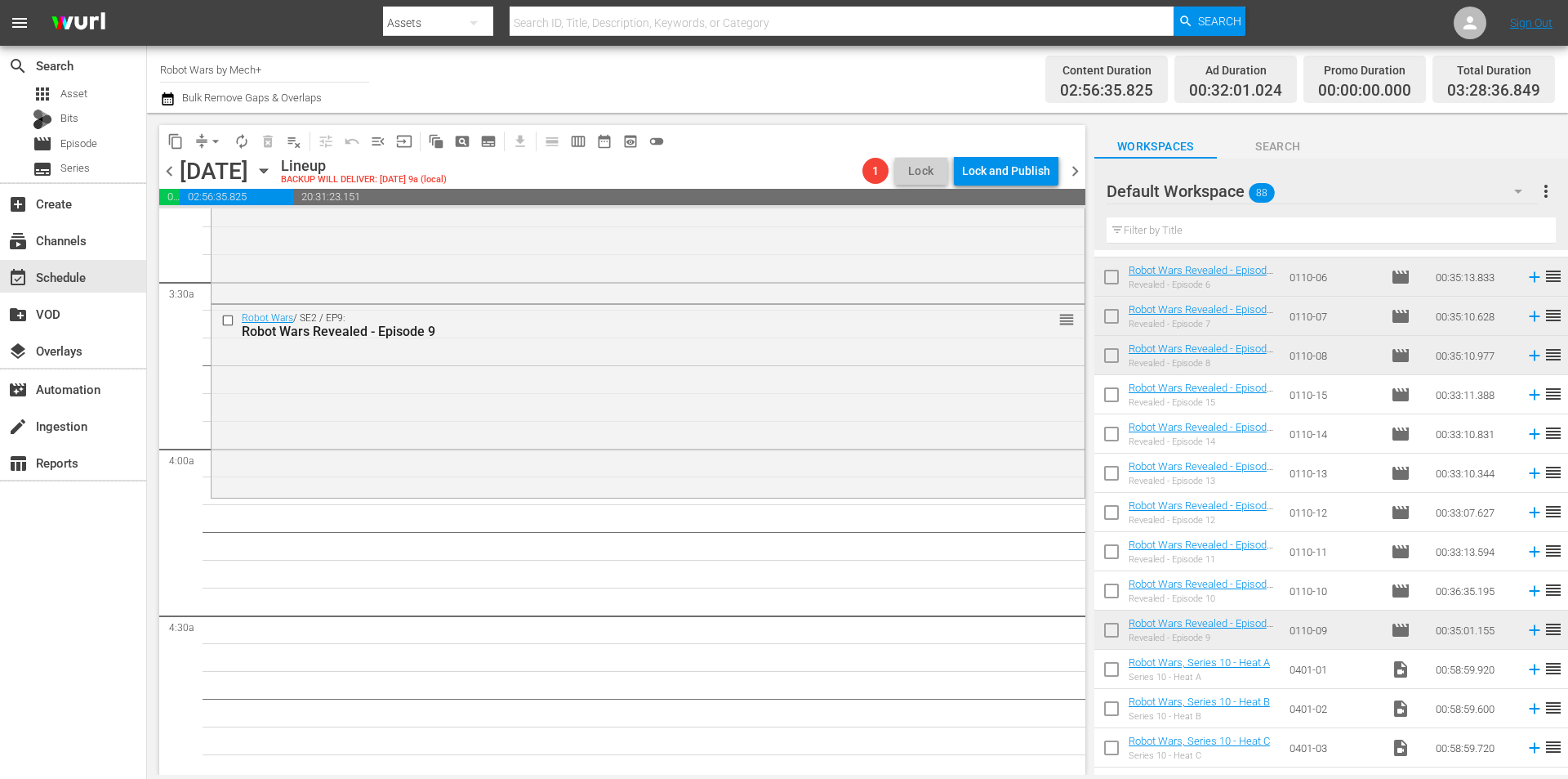
click at [1110, 591] on input "checkbox" at bounding box center [1112, 594] width 35 height 35
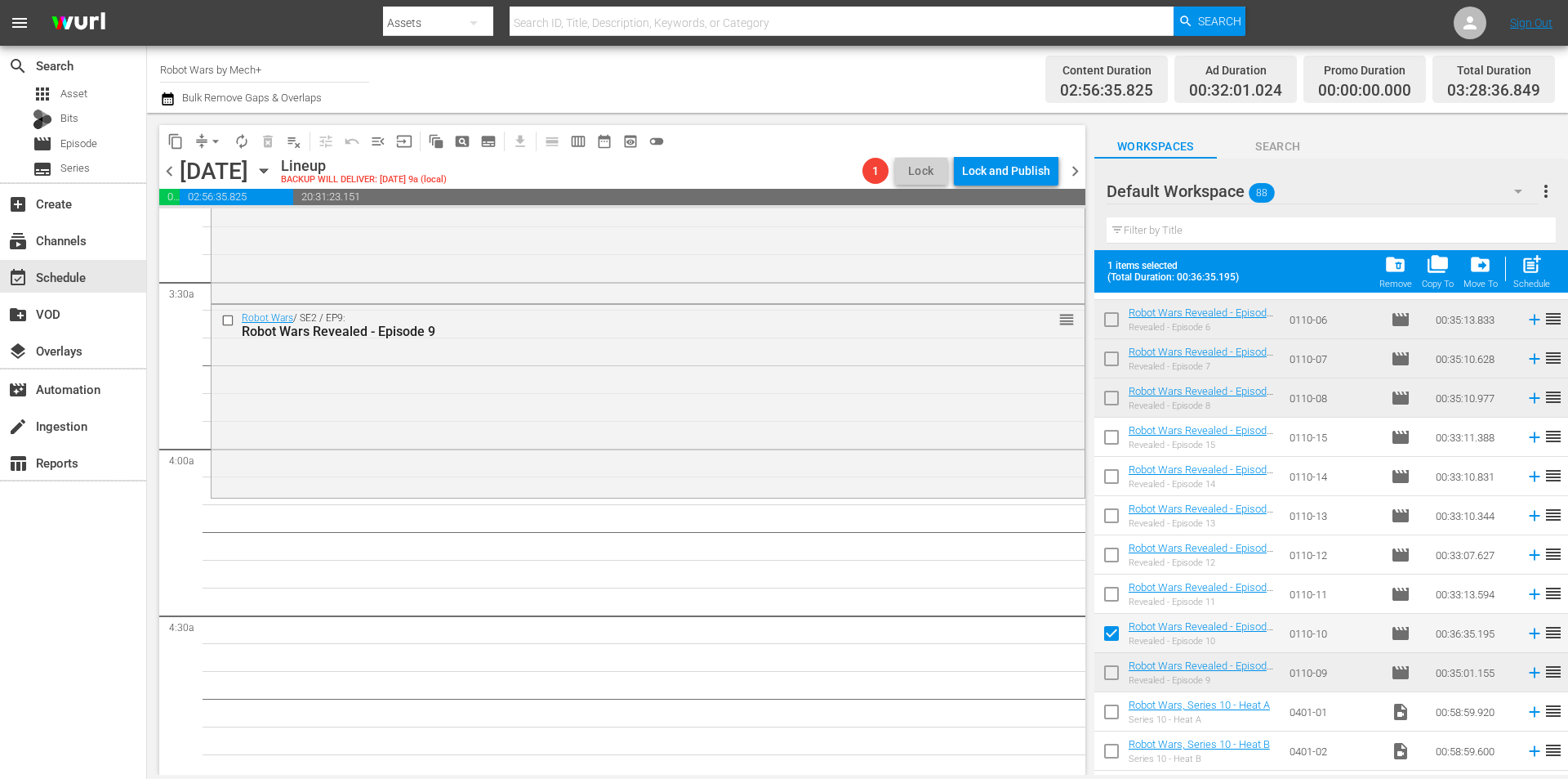
click at [1544, 269] on div "post_add Schedule" at bounding box center [1532, 272] width 36 height 36
checkbox input "false"
